Goal: Task Accomplishment & Management: Complete application form

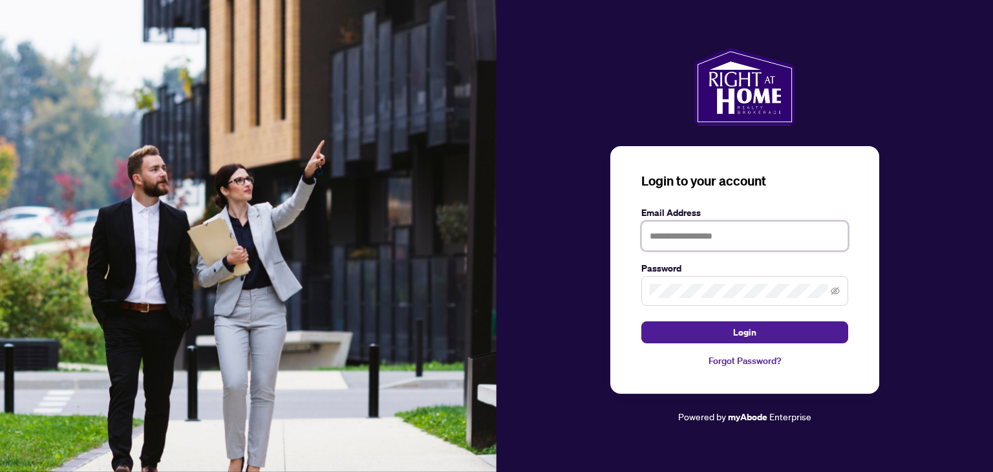
click at [656, 233] on input "text" at bounding box center [744, 236] width 207 height 30
type input "**********"
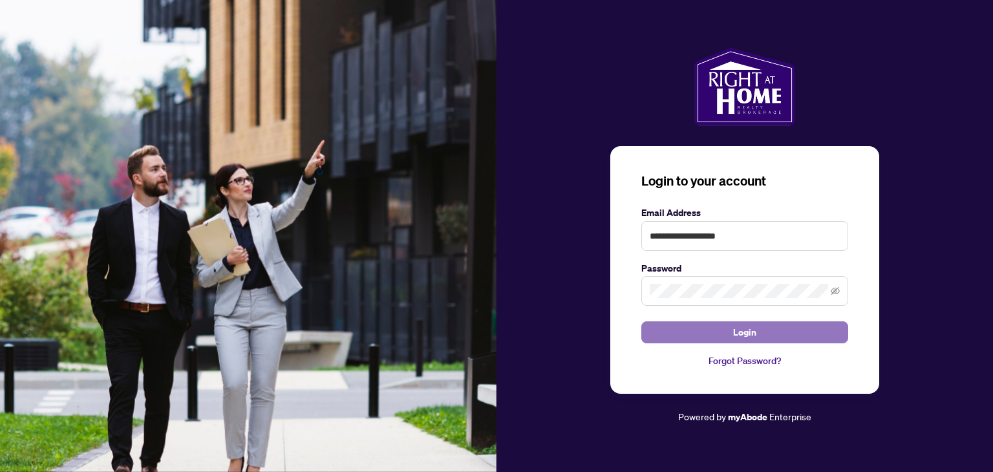
click at [716, 328] on button "Login" at bounding box center [744, 332] width 207 height 22
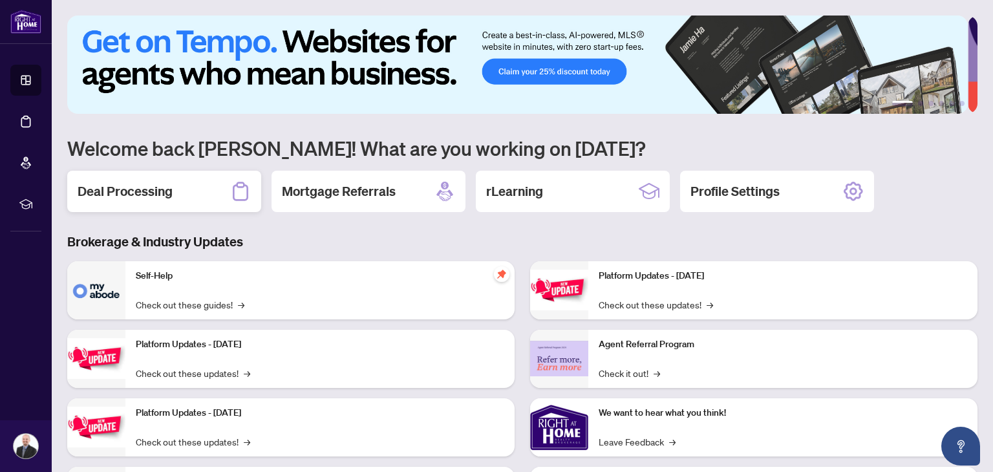
click at [116, 183] on h2 "Deal Processing" at bounding box center [125, 191] width 95 height 18
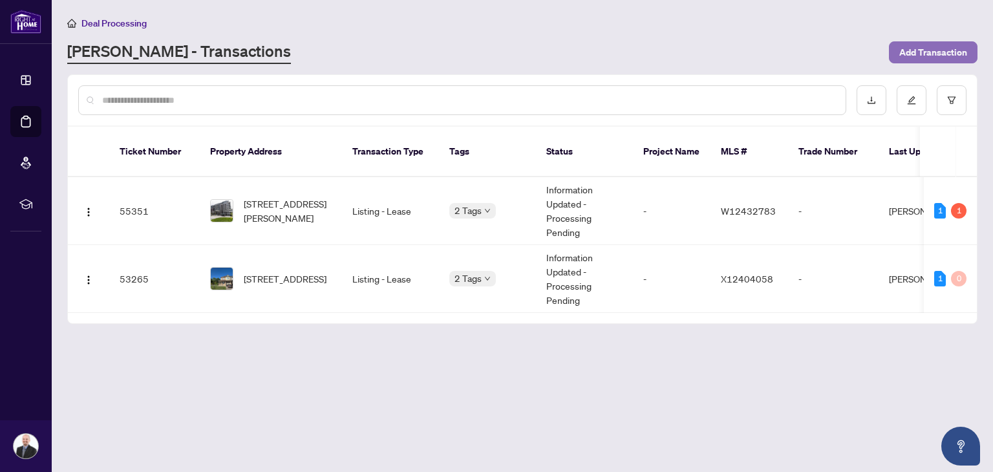
click at [941, 48] on span "Add Transaction" at bounding box center [933, 52] width 68 height 21
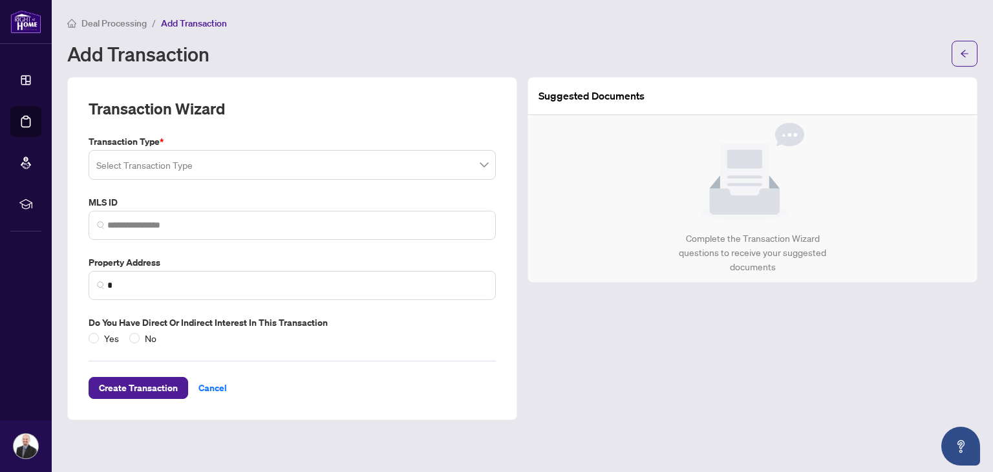
click at [162, 161] on input "search" at bounding box center [286, 167] width 380 height 28
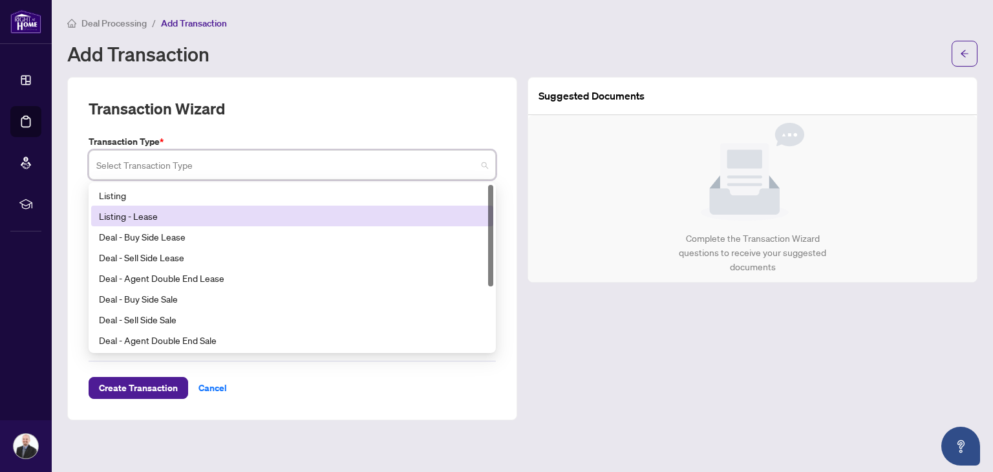
click at [153, 220] on div "Listing - Lease" at bounding box center [292, 216] width 387 height 14
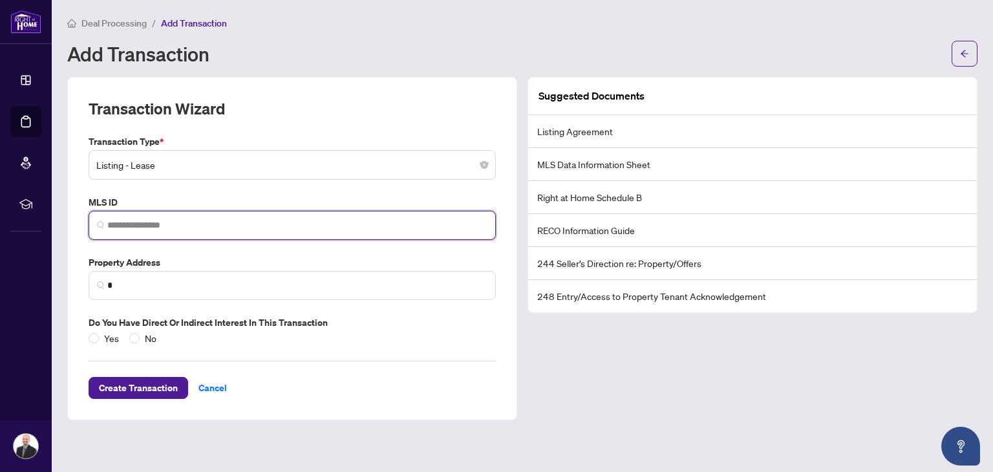
click at [142, 226] on input "search" at bounding box center [297, 226] width 380 height 14
click at [132, 228] on input "search" at bounding box center [297, 226] width 380 height 14
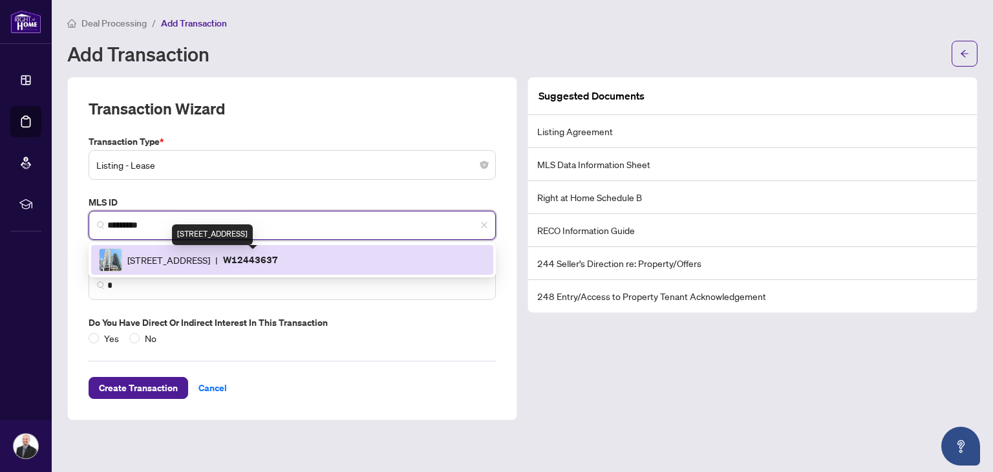
click at [197, 264] on span "[STREET_ADDRESS]" at bounding box center [168, 260] width 83 height 14
type input "*********"
type input "**********"
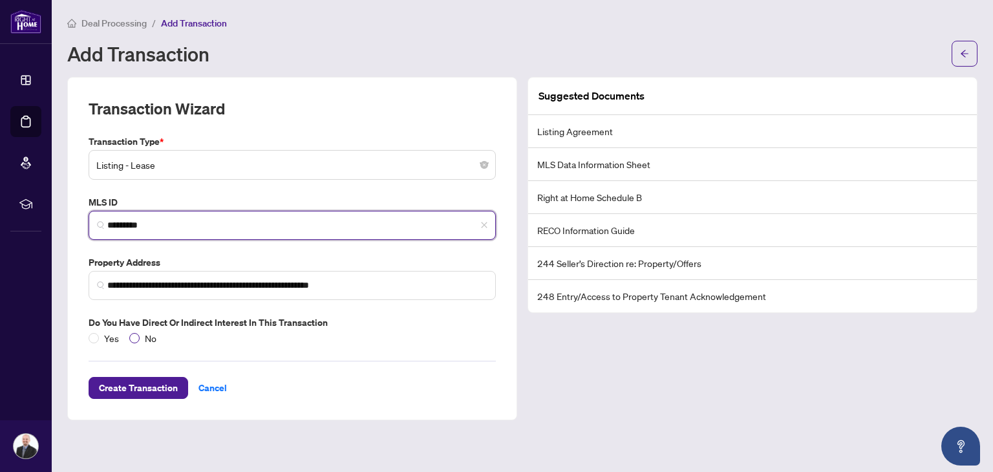
type input "*********"
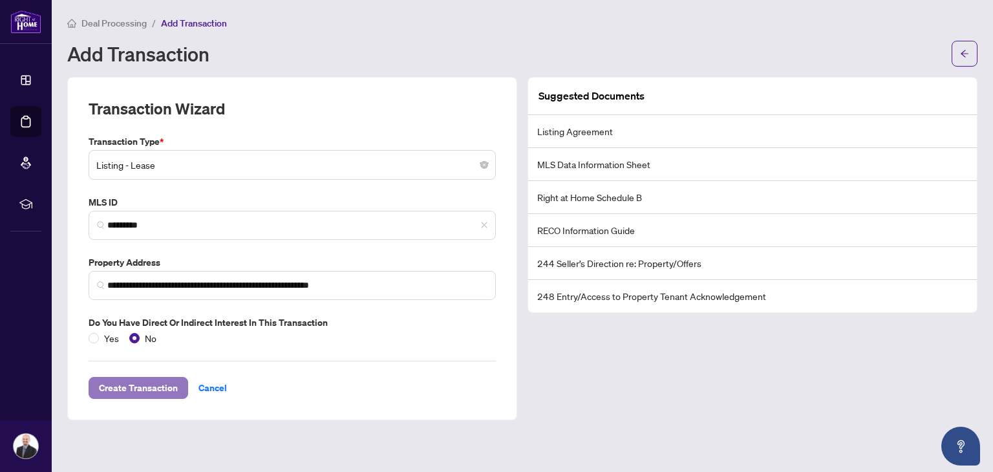
click at [147, 389] on span "Create Transaction" at bounding box center [138, 388] width 79 height 21
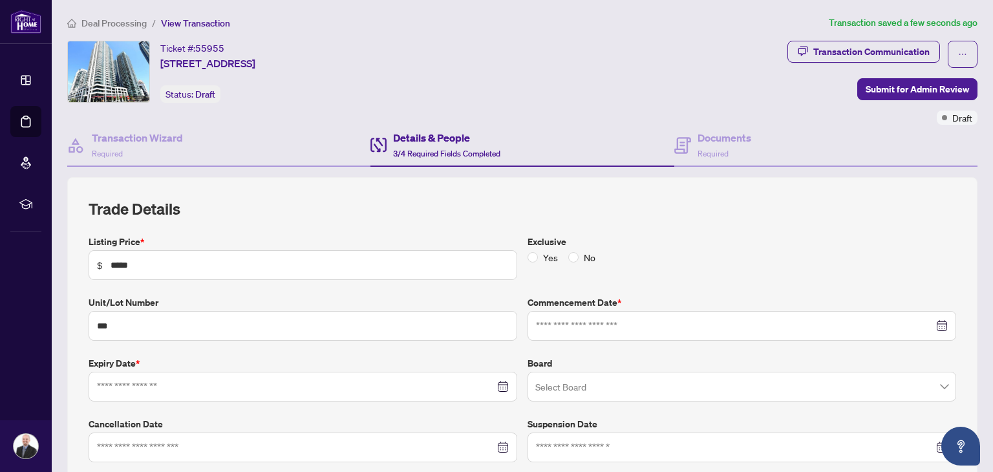
type input "**********"
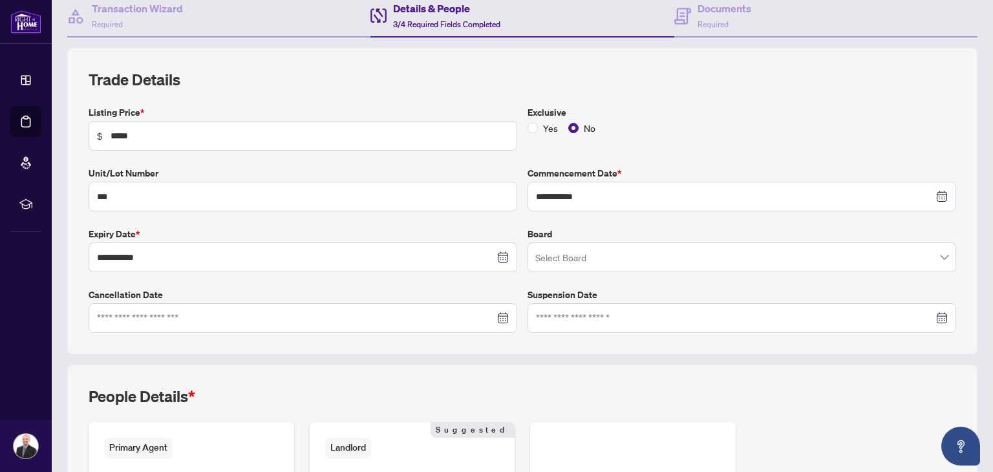
click at [628, 261] on input "search" at bounding box center [735, 259] width 401 height 28
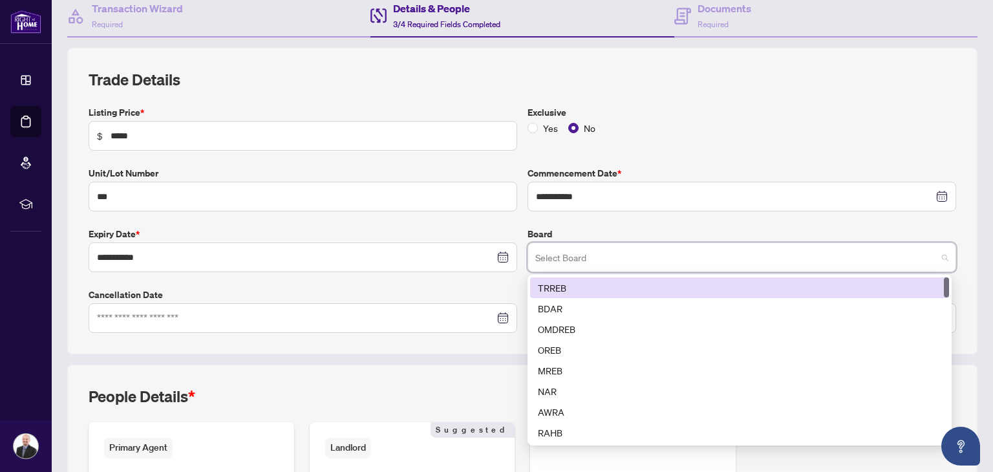
click at [575, 288] on div "TRREB" at bounding box center [739, 288] width 403 height 14
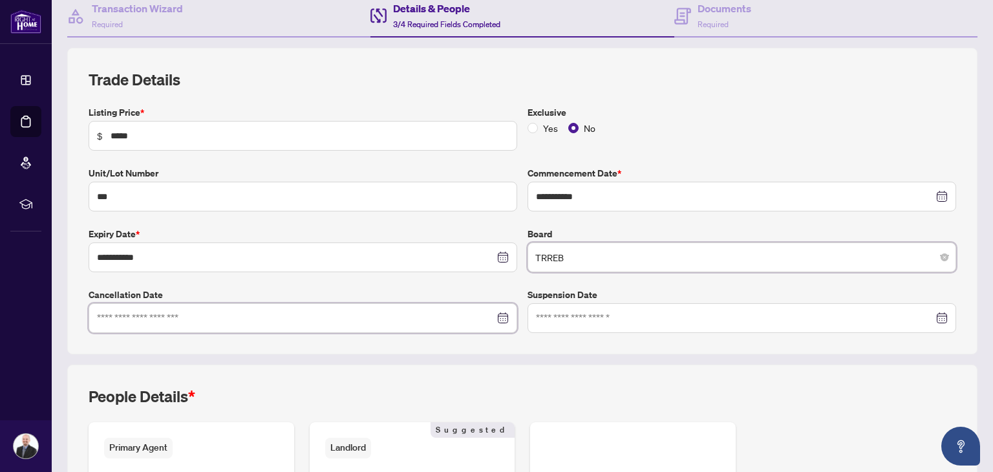
click at [219, 321] on input at bounding box center [296, 318] width 398 height 14
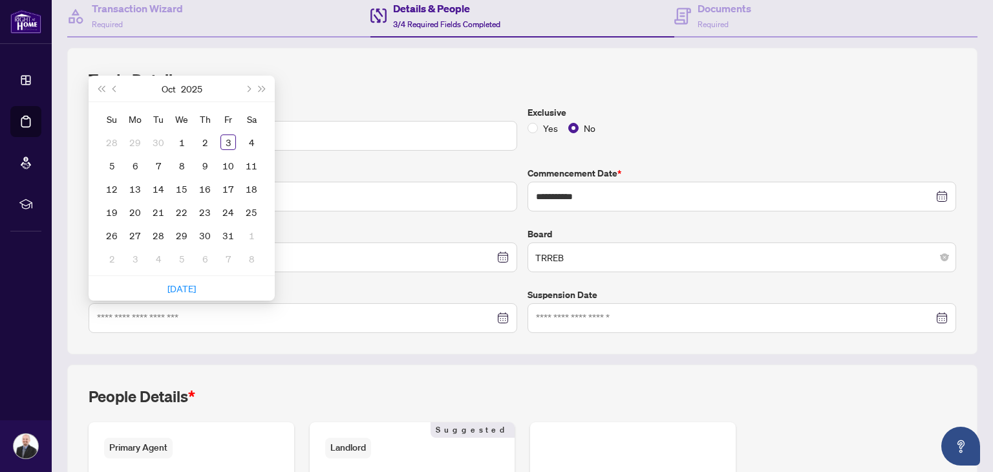
click at [558, 352] on div "**********" at bounding box center [522, 201] width 910 height 306
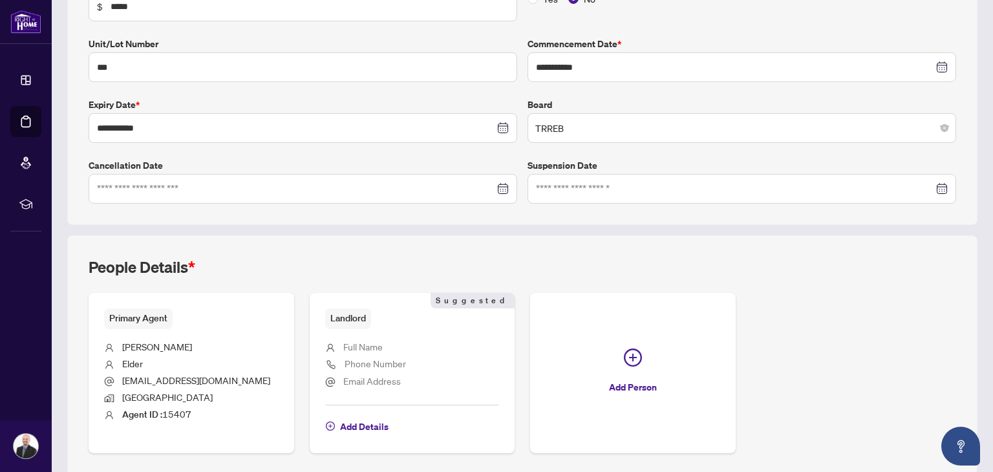
scroll to position [306, 0]
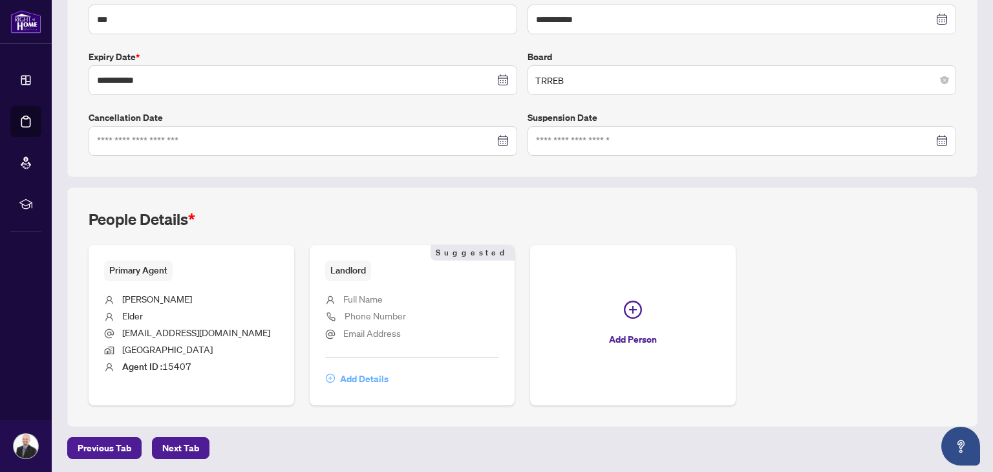
click at [362, 375] on span "Add Details" at bounding box center [364, 378] width 48 height 21
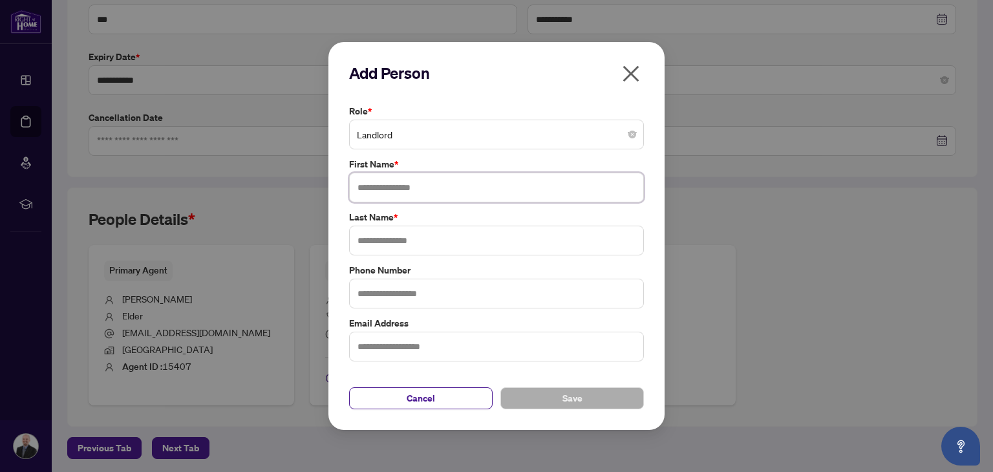
click at [392, 185] on input "text" at bounding box center [496, 188] width 295 height 30
type input "*****"
click at [378, 236] on input "text" at bounding box center [496, 241] width 295 height 30
type input "*******"
click at [559, 396] on button "Save" at bounding box center [572, 398] width 144 height 22
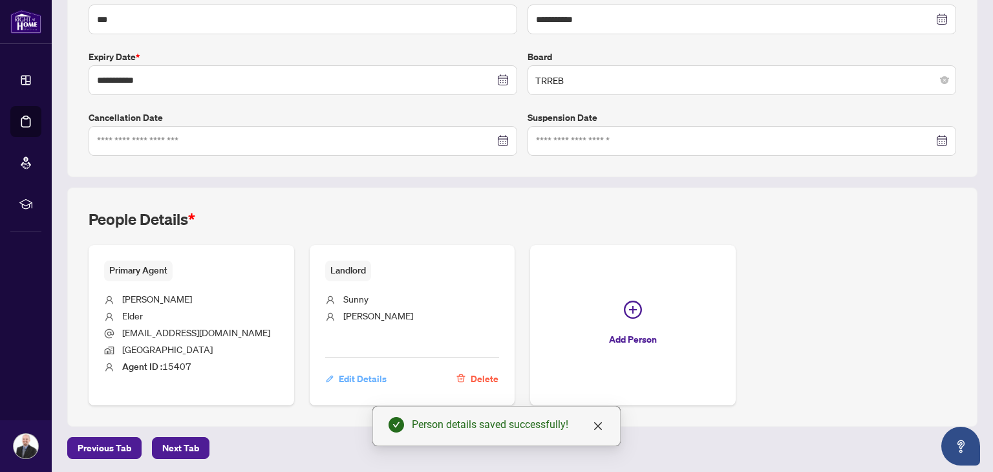
click at [361, 378] on span "Edit Details" at bounding box center [363, 378] width 48 height 21
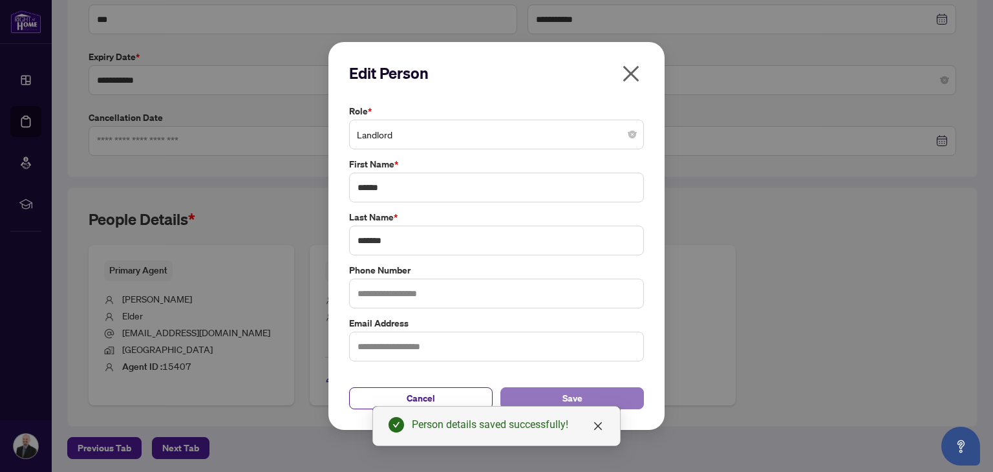
click at [595, 396] on button "Save" at bounding box center [572, 398] width 144 height 22
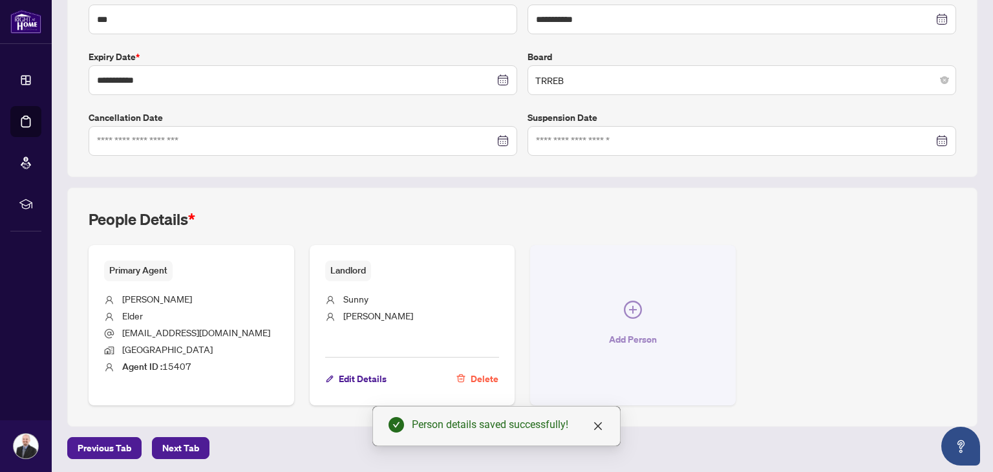
click at [626, 309] on icon "plus-circle" at bounding box center [633, 310] width 18 height 18
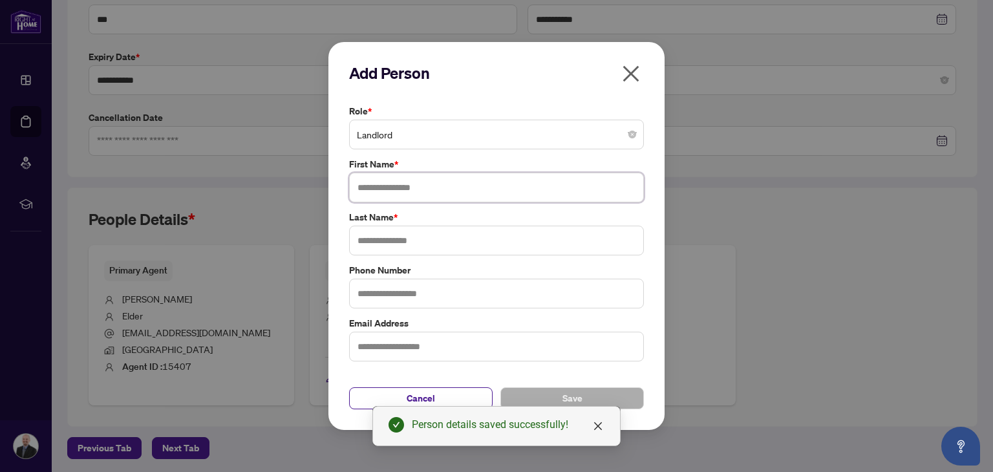
click at [405, 189] on input "text" at bounding box center [496, 188] width 295 height 30
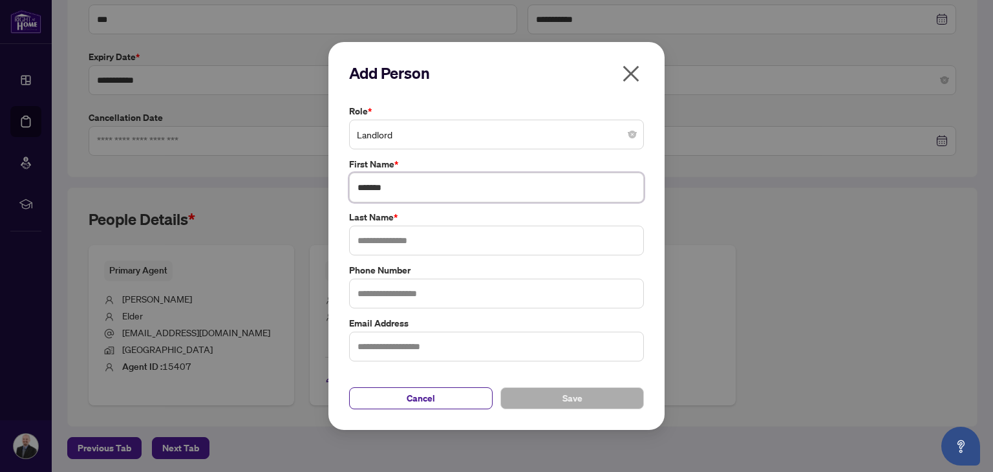
type input "*******"
click at [403, 229] on input "text" at bounding box center [496, 241] width 295 height 30
type input "*******"
click at [578, 401] on span "Save" at bounding box center [572, 398] width 20 height 21
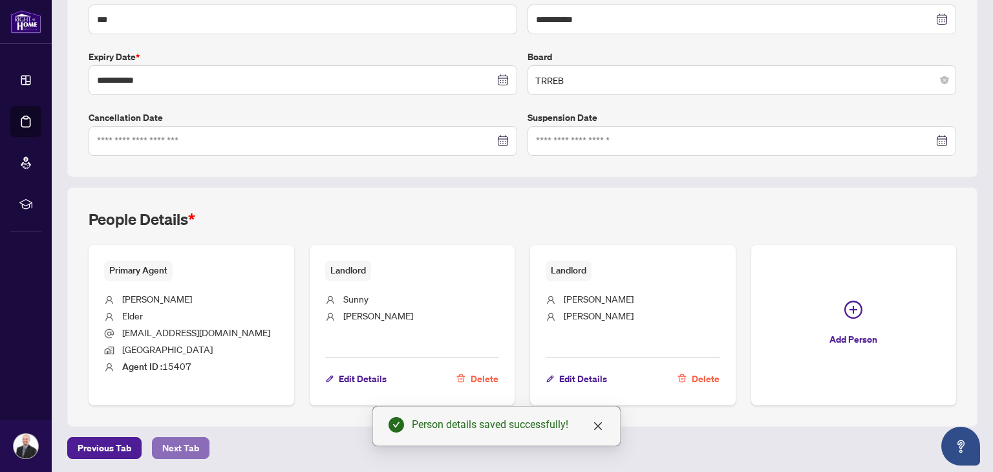
click at [178, 446] on span "Next Tab" at bounding box center [180, 448] width 37 height 21
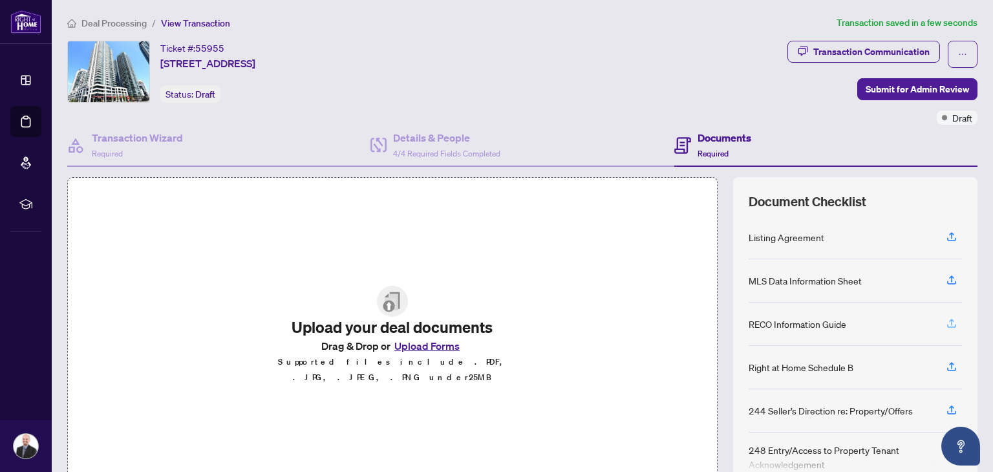
click at [946, 320] on icon "button" at bounding box center [952, 323] width 12 height 12
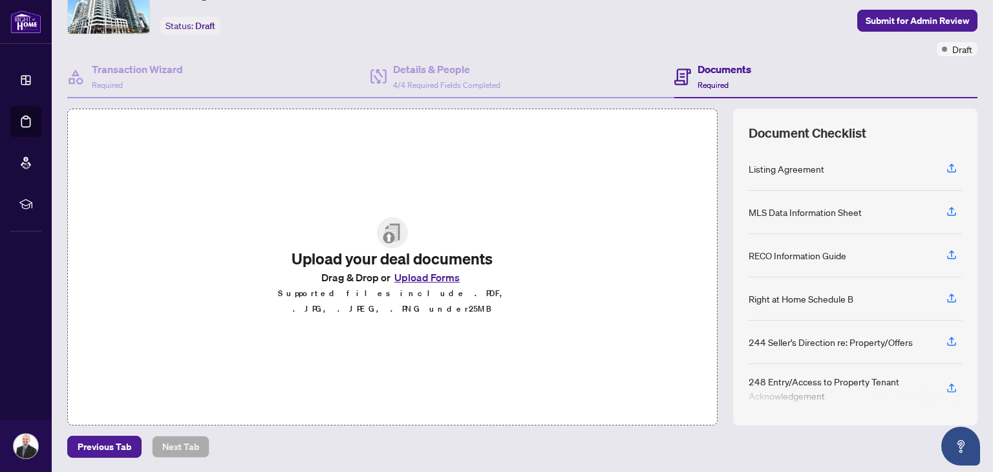
scroll to position [69, 0]
click at [946, 254] on icon "button" at bounding box center [952, 254] width 12 height 12
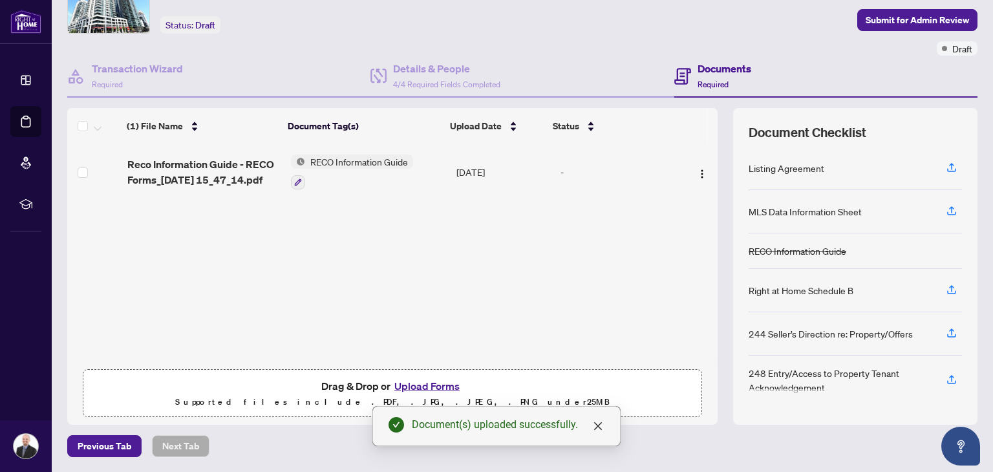
click at [164, 170] on span "Reco Information Guide - RECO Forms_[DATE] 15_47_14.pdf" at bounding box center [203, 171] width 153 height 31
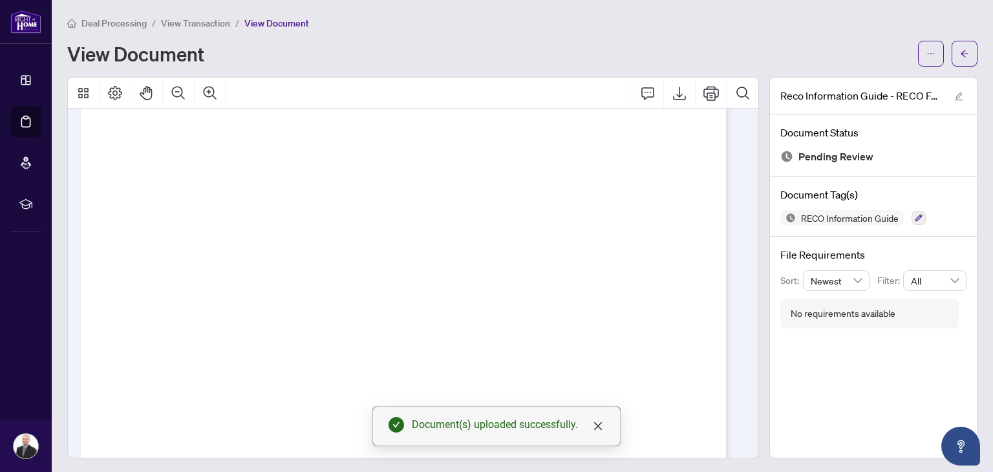
scroll to position [2989, 0]
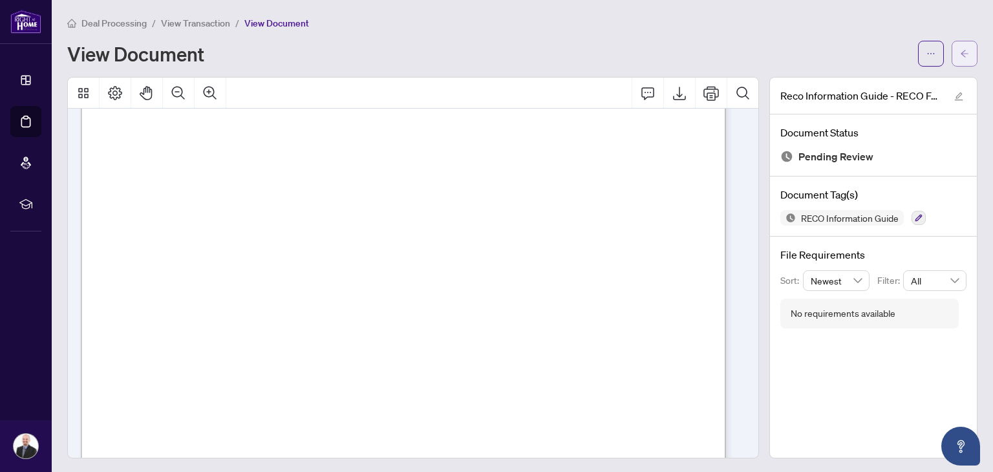
click at [960, 45] on span "button" at bounding box center [964, 53] width 9 height 21
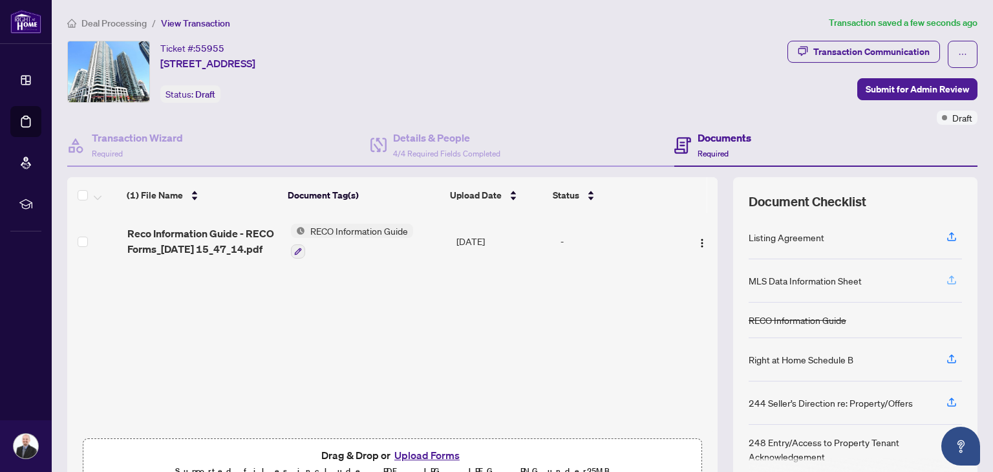
click at [946, 275] on icon "button" at bounding box center [952, 280] width 12 height 12
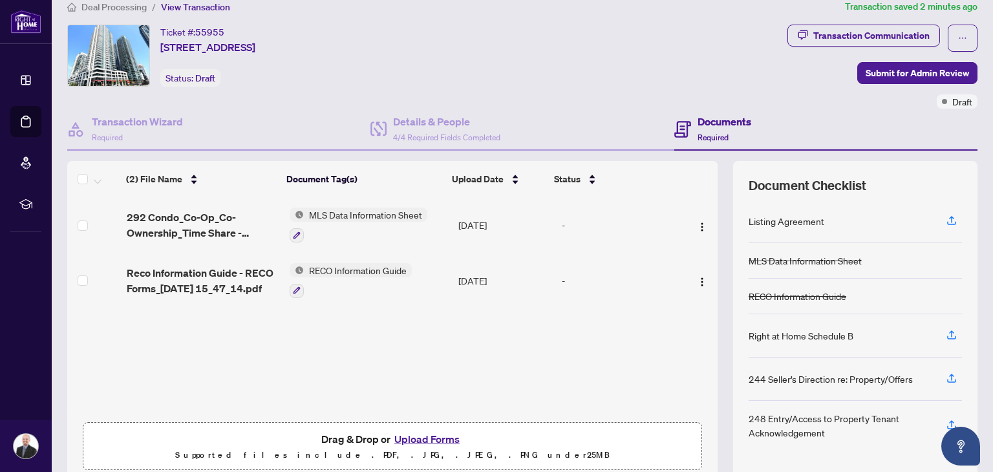
scroll to position [65, 0]
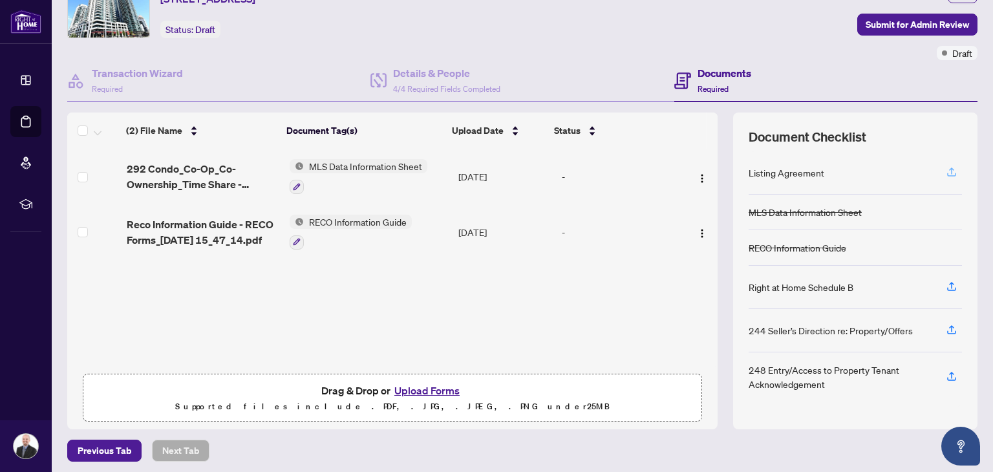
click at [946, 169] on icon "button" at bounding box center [952, 172] width 12 height 12
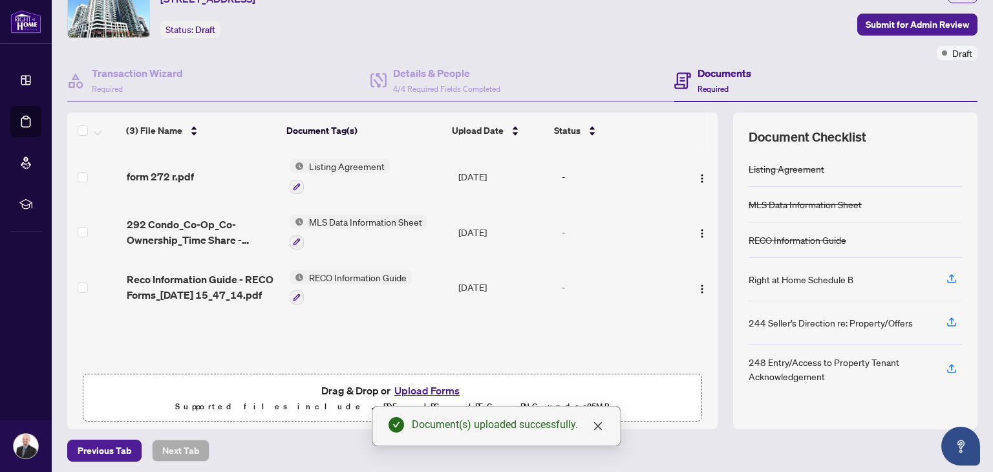
click at [159, 176] on span "form 272 r.pdf" at bounding box center [160, 177] width 67 height 16
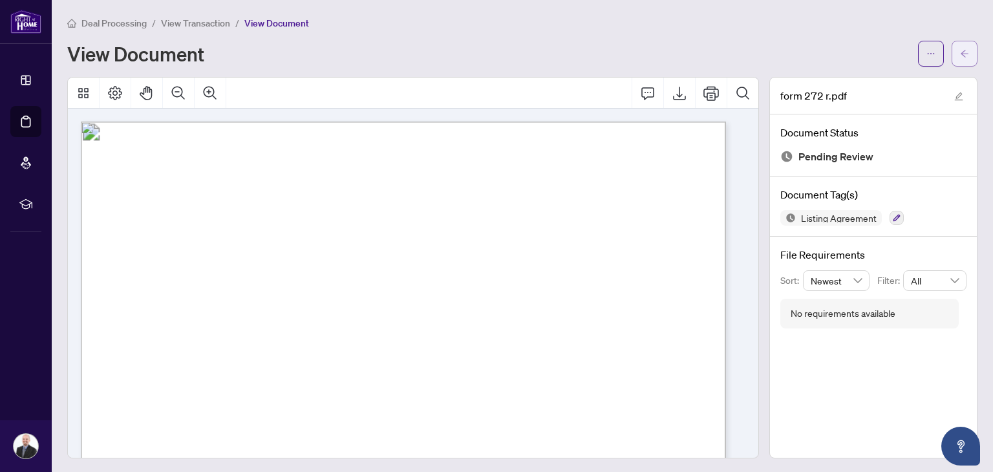
click at [961, 53] on icon "arrow-left" at bounding box center [965, 53] width 8 height 7
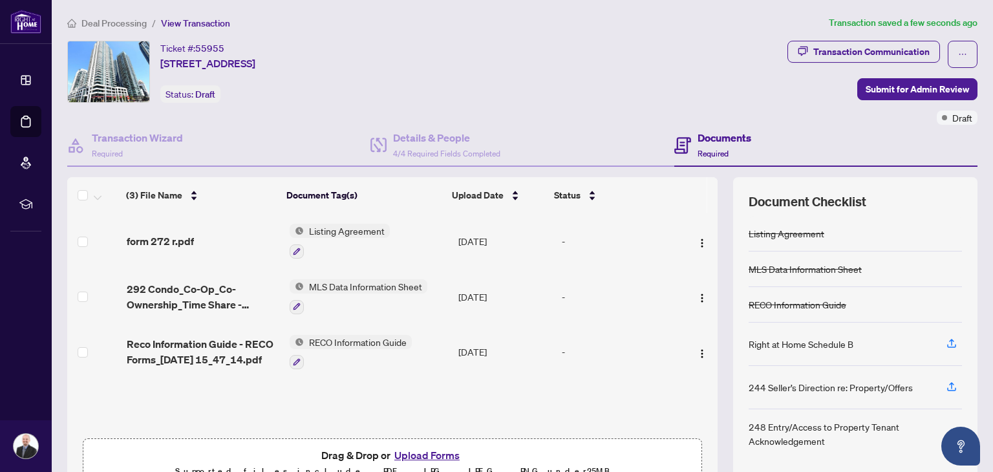
scroll to position [65, 0]
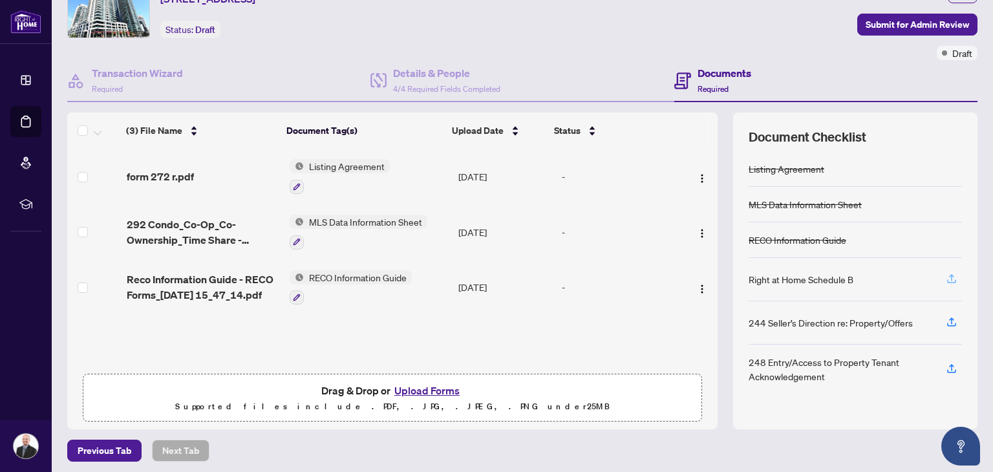
click at [946, 277] on icon "button" at bounding box center [952, 279] width 12 height 12
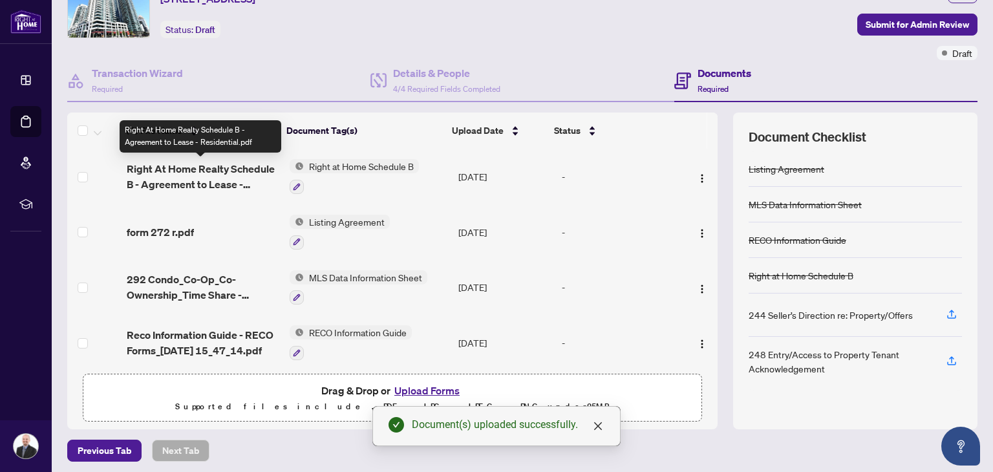
click at [191, 176] on span "Right At Home Realty Schedule B - Agreement to Lease - Residential.pdf" at bounding box center [203, 176] width 152 height 31
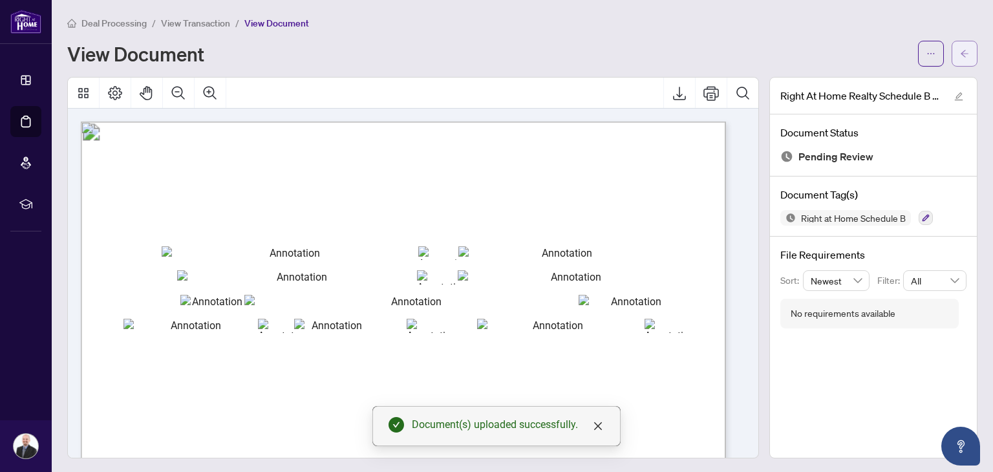
click at [963, 51] on button "button" at bounding box center [965, 54] width 26 height 26
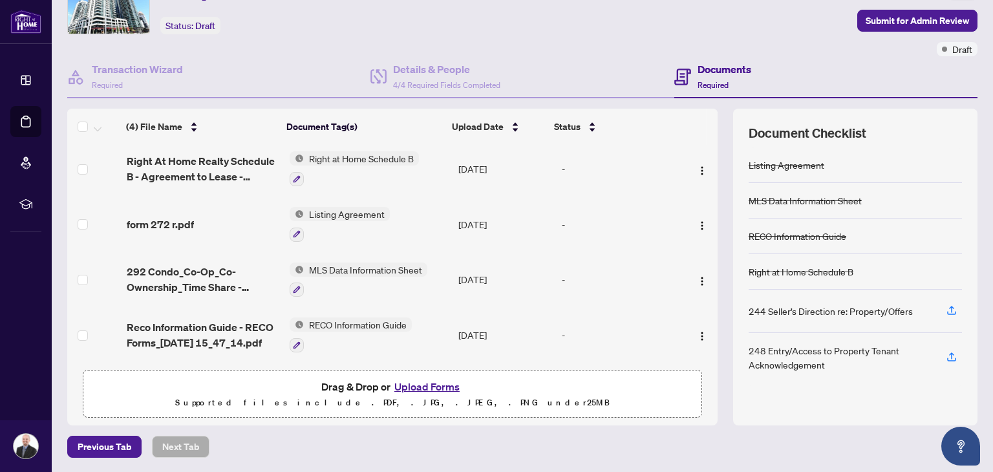
scroll to position [69, 0]
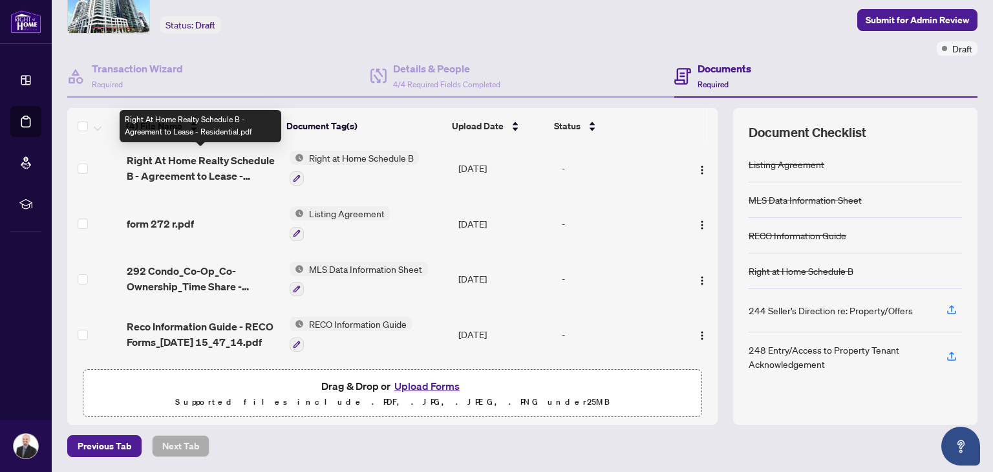
click at [131, 161] on span "Right At Home Realty Schedule B - Agreement to Lease - Residential.pdf" at bounding box center [203, 168] width 152 height 31
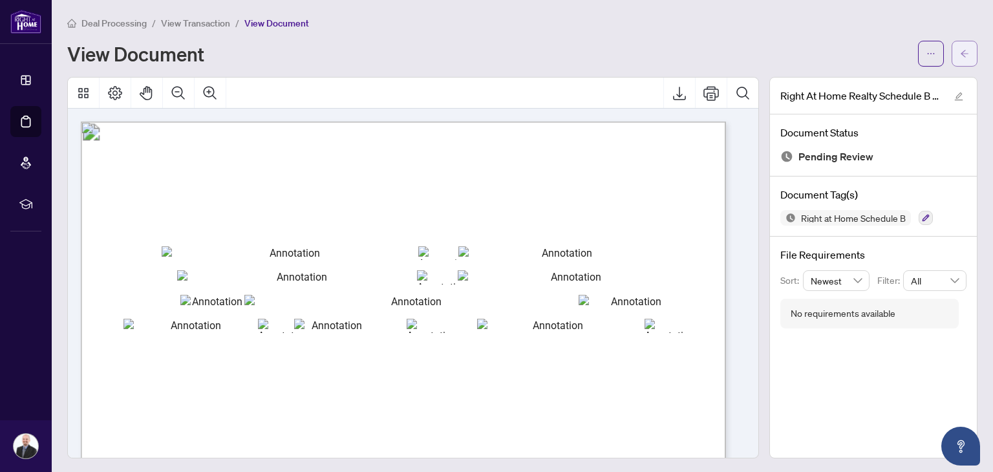
click at [961, 58] on button "button" at bounding box center [965, 54] width 26 height 26
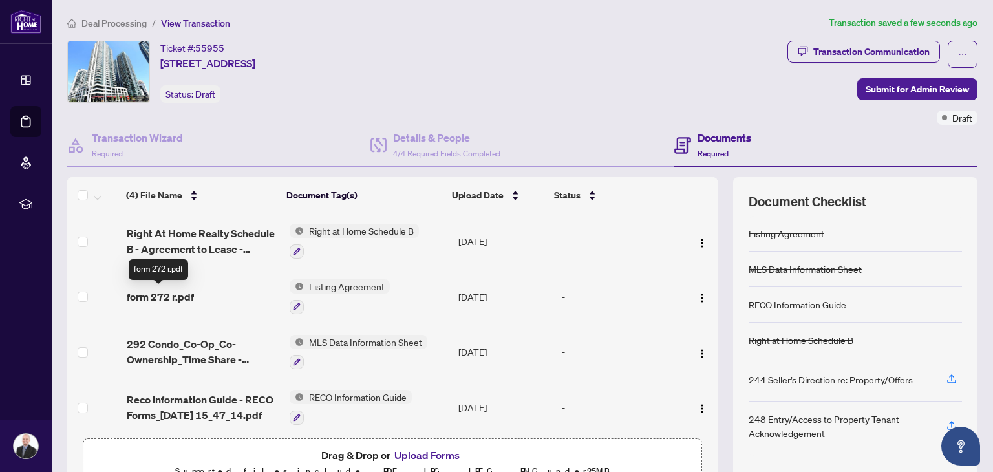
click at [159, 292] on span "form 272 r.pdf" at bounding box center [160, 297] width 67 height 16
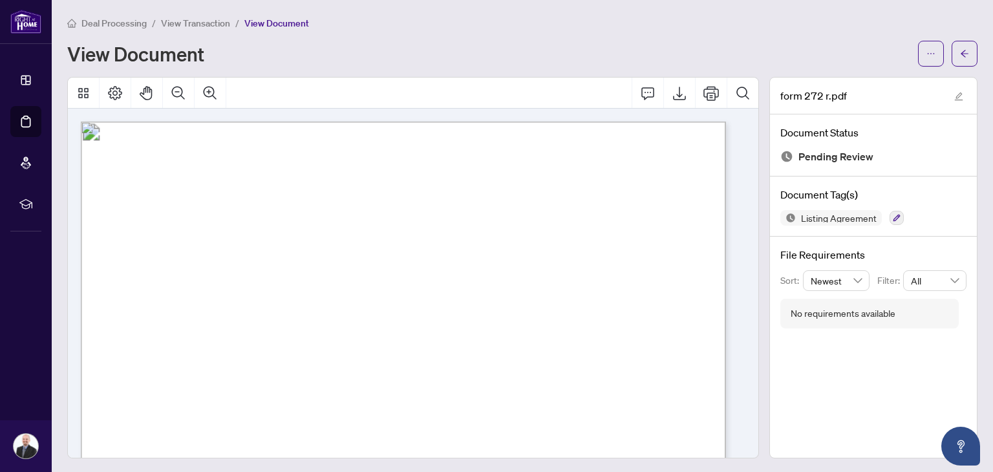
scroll to position [65, 0]
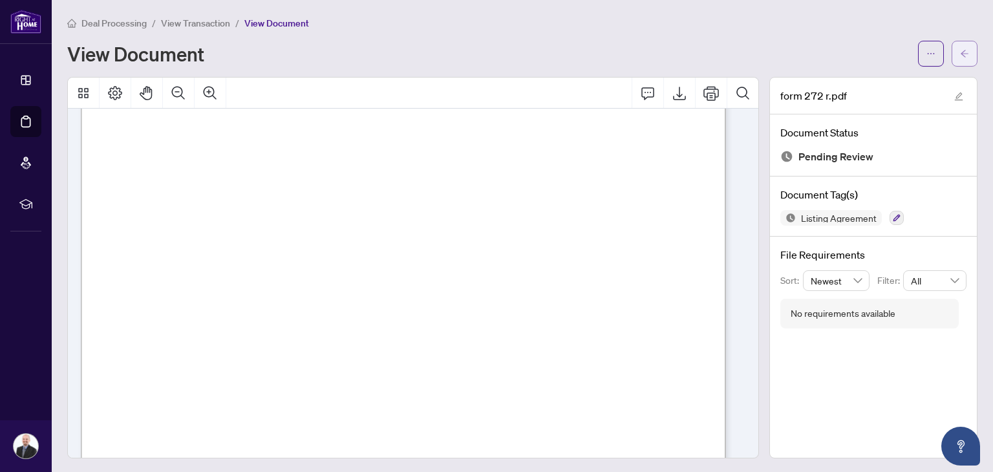
click at [959, 56] on button "button" at bounding box center [965, 54] width 26 height 26
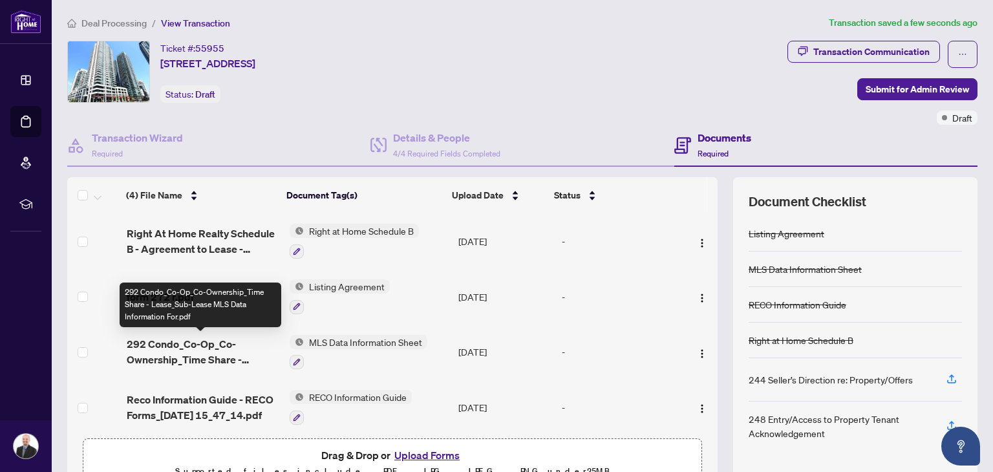
click at [180, 354] on span "292 Condo_Co-Op_Co-Ownership_Time Share - Lease_Sub-Lease MLS Data Information …" at bounding box center [203, 351] width 152 height 31
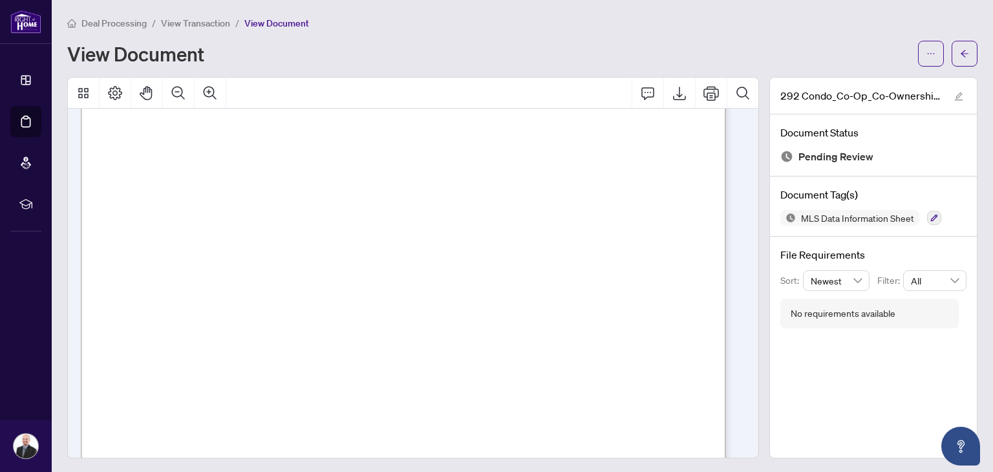
scroll to position [453, 0]
click at [960, 58] on icon "arrow-left" at bounding box center [964, 53] width 9 height 9
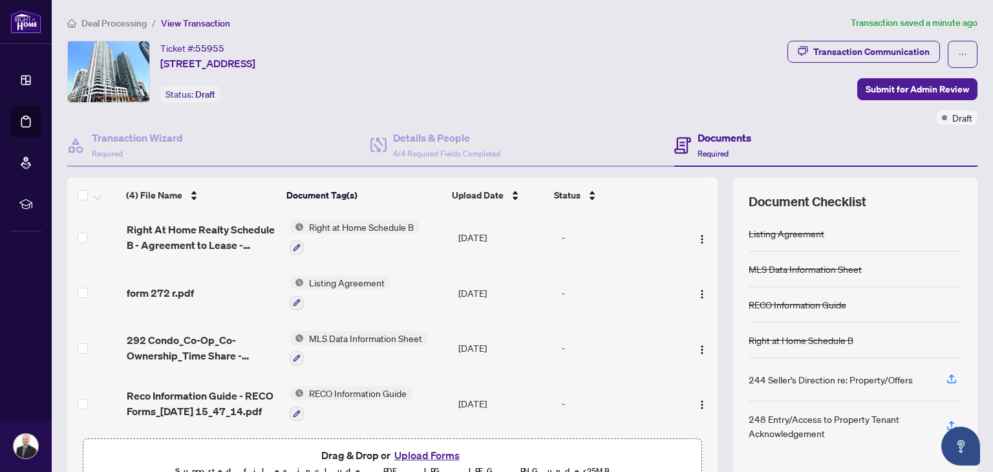
scroll to position [5, 0]
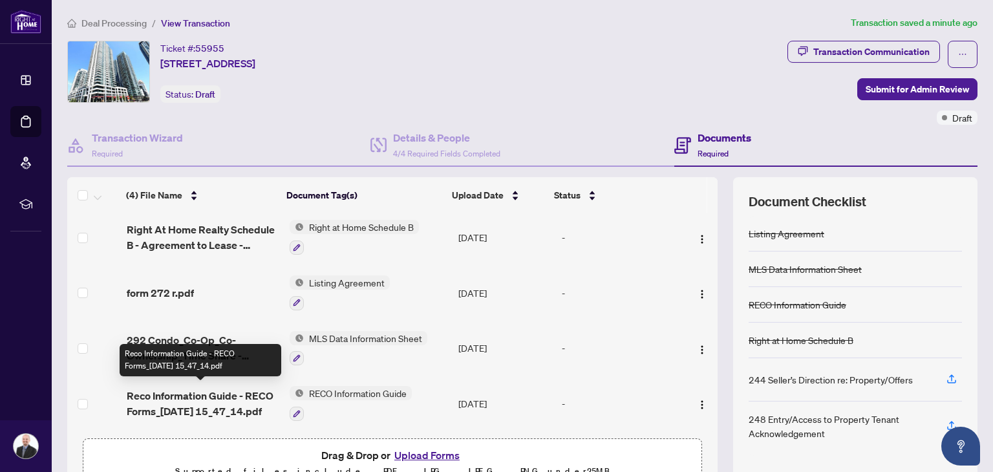
click at [145, 399] on span "Reco Information Guide - RECO Forms_[DATE] 15_47_14.pdf" at bounding box center [203, 403] width 152 height 31
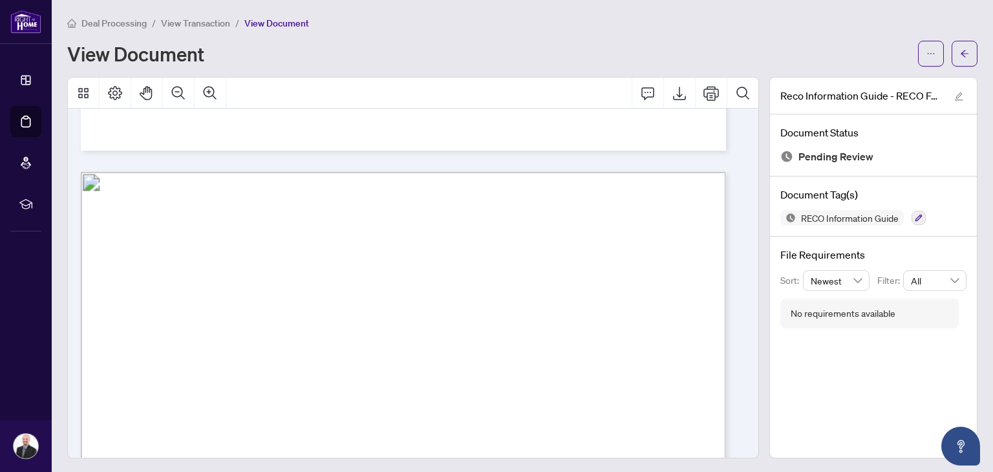
scroll to position [1839, 0]
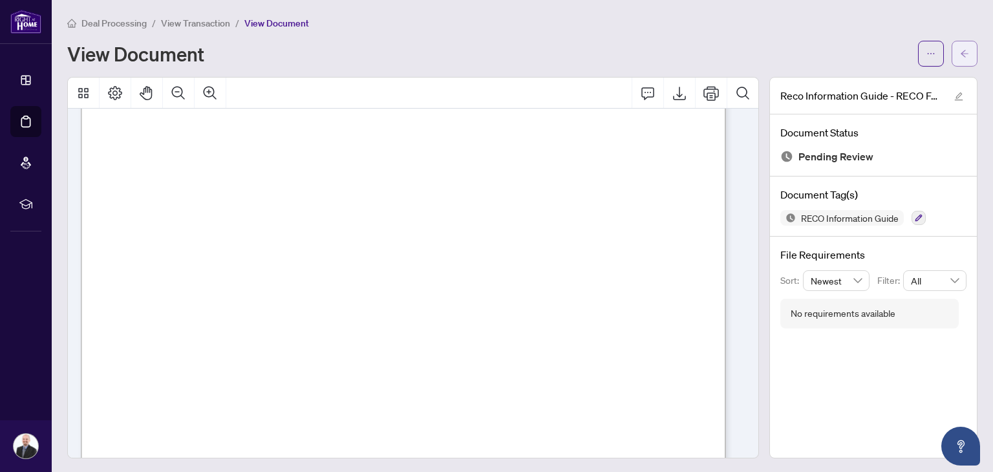
click at [960, 43] on span "button" at bounding box center [964, 53] width 9 height 21
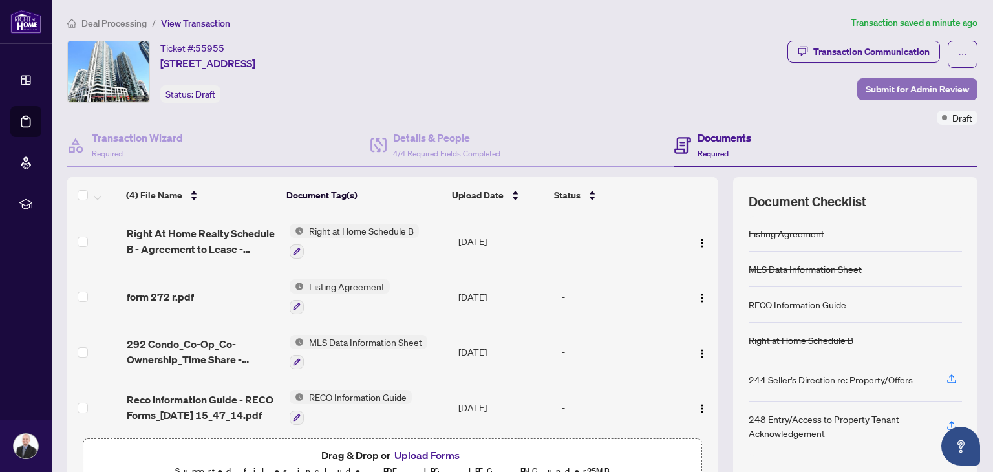
click at [905, 89] on span "Submit for Admin Review" at bounding box center [917, 89] width 103 height 21
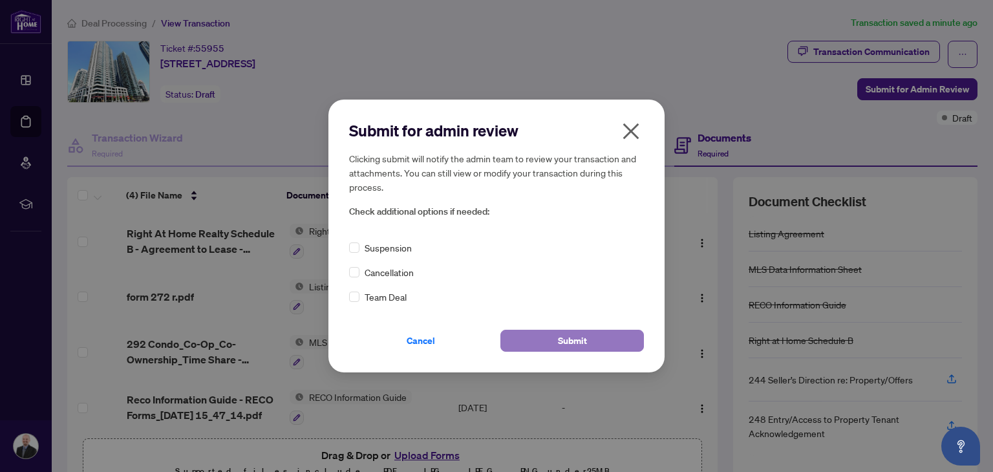
click at [582, 337] on span "Submit" at bounding box center [572, 340] width 29 height 21
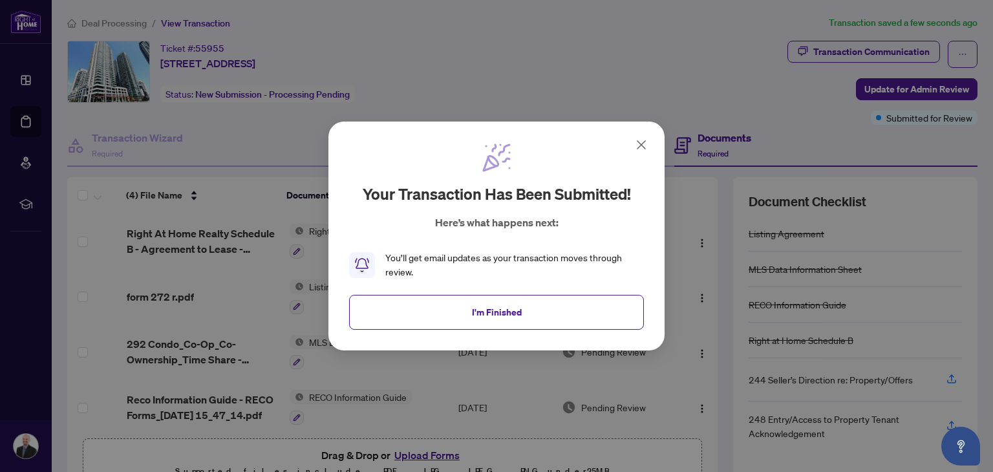
drag, startPoint x: 502, startPoint y: 313, endPoint x: 467, endPoint y: 325, distance: 37.0
click at [467, 325] on button "I'm Finished" at bounding box center [496, 312] width 295 height 35
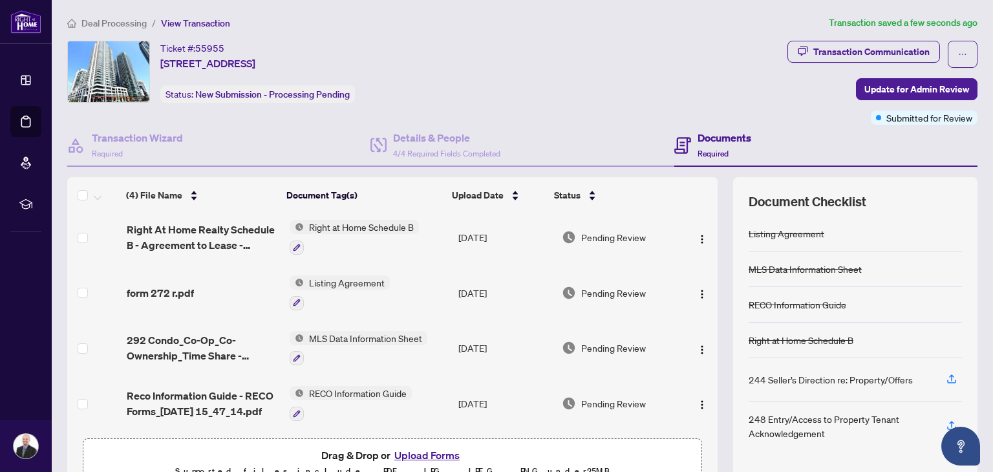
scroll to position [5, 0]
click at [91, 24] on span "Deal Processing" at bounding box center [113, 23] width 65 height 12
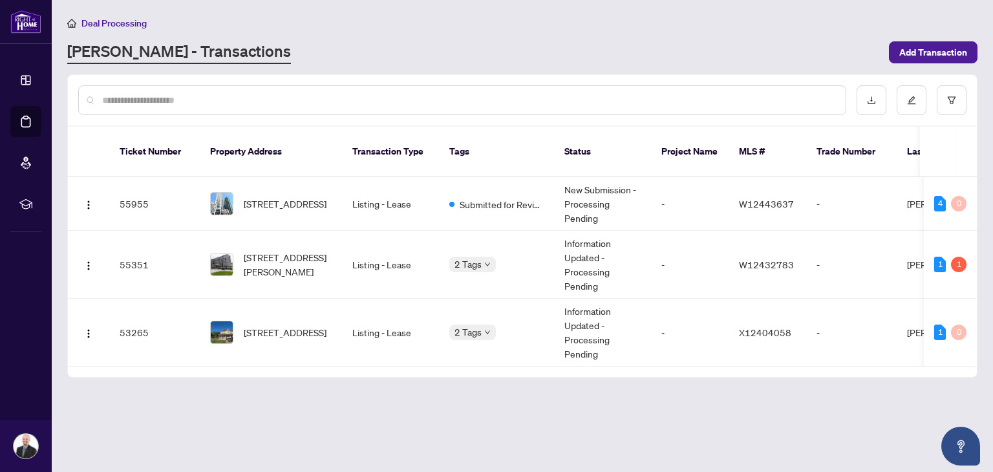
click at [729, 418] on main "Deal Processing [PERSON_NAME] - Transactions Add Transaction Ticket Number Prop…" at bounding box center [522, 236] width 941 height 472
